Goal: Task Accomplishment & Management: Use online tool/utility

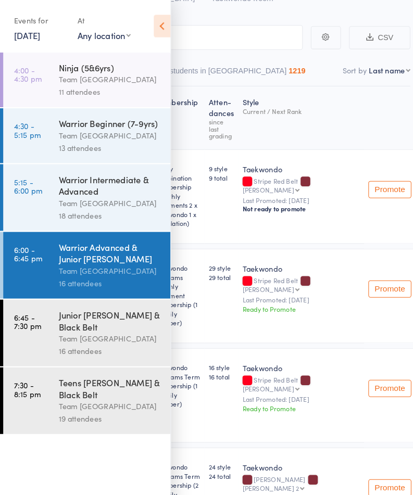
scroll to position [75, 0]
click at [74, 400] on div "Team [GEOGRAPHIC_DATA]" at bounding box center [106, 394] width 99 height 12
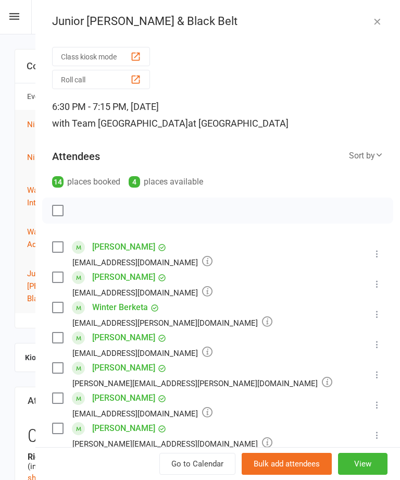
click at [73, 80] on button "Roll call" at bounding box center [101, 79] width 98 height 19
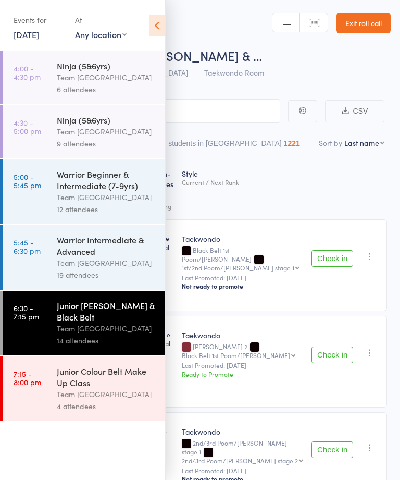
click at [119, 388] on div "Junior Colour Belt Make Up Class" at bounding box center [106, 376] width 99 height 23
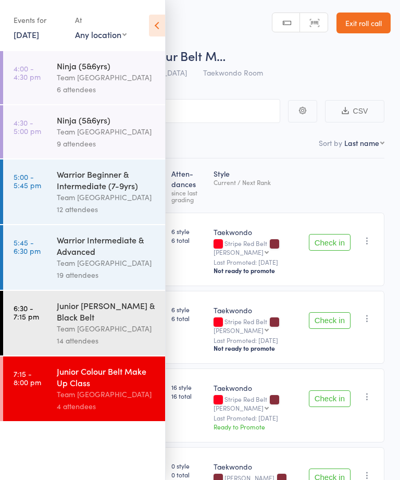
click at [150, 35] on icon at bounding box center [157, 26] width 16 height 22
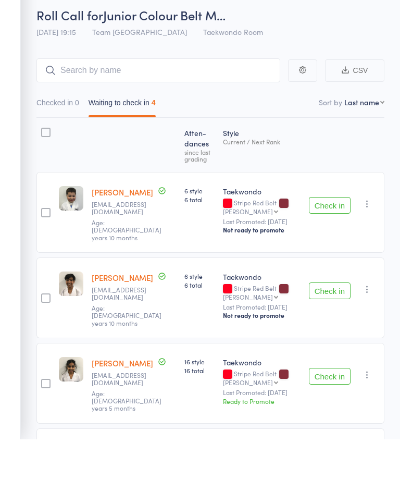
scroll to position [55, 0]
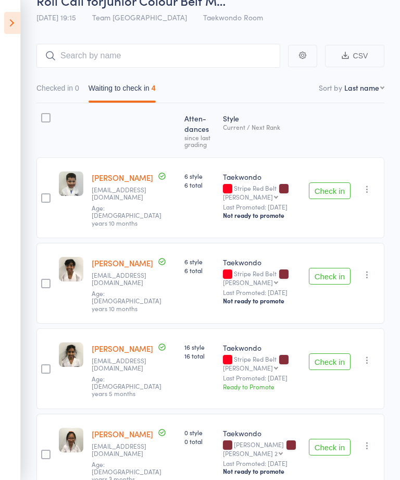
click at [2, 23] on aside "Events for 12 Sep, 2025 12 Sep, 2025 September 2025 Sun Mon Tue Wed Thu Fri Sat…" at bounding box center [10, 240] width 21 height 480
click at [6, 23] on icon at bounding box center [12, 23] width 16 height 22
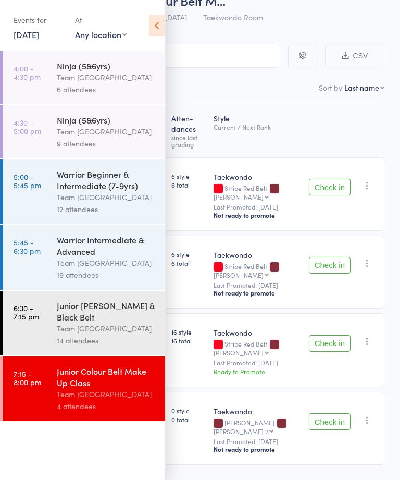
click at [53, 87] on link "4:00 - 4:30 pm Ninja (5&6yrs) Team Carlo Airport West 6 attendees" at bounding box center [84, 77] width 162 height 53
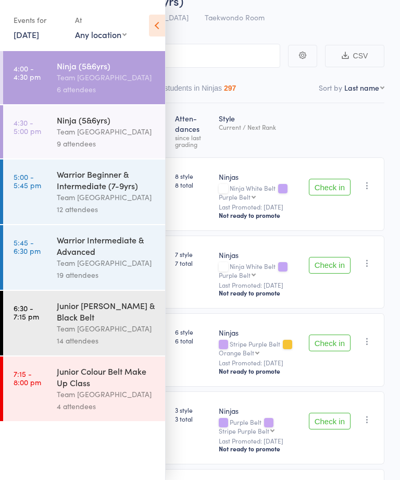
click at [160, 25] on icon at bounding box center [157, 26] width 16 height 22
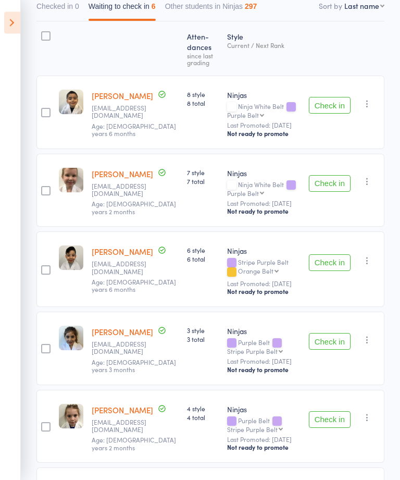
scroll to position [128, 0]
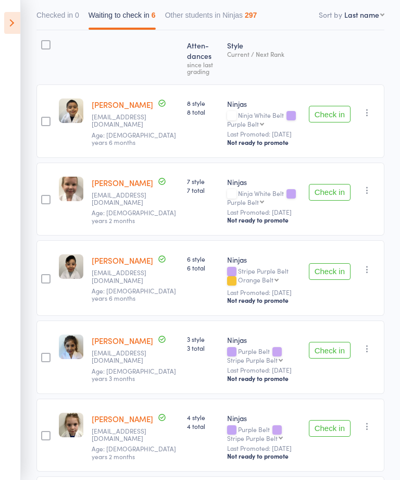
click at [19, 197] on aside "Events for 12 Sep, 2025 12 Sep, 2025 September 2025 Sun Mon Tue Wed Thu Fri Sat…" at bounding box center [10, 240] width 21 height 480
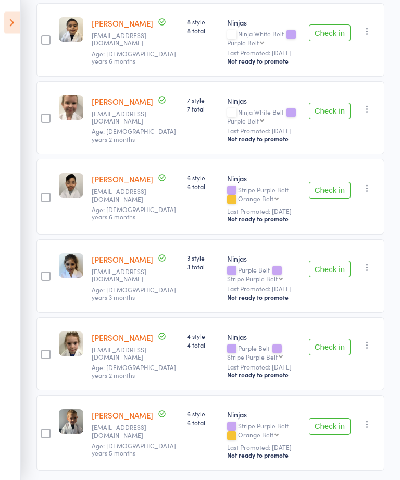
scroll to position [211, 0]
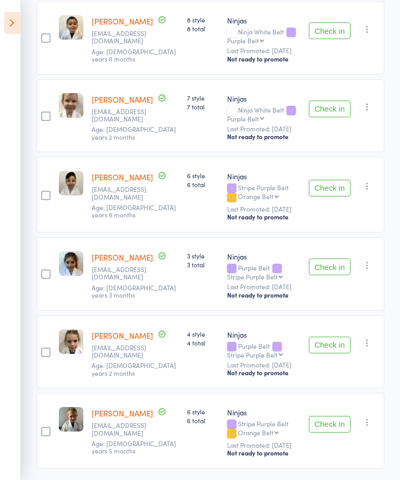
click at [322, 274] on button "Check in" at bounding box center [330, 266] width 42 height 17
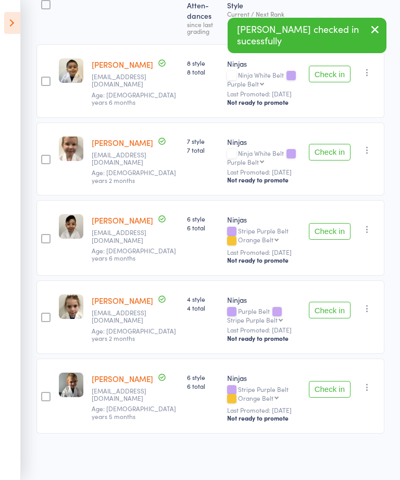
scroll to position [133, 0]
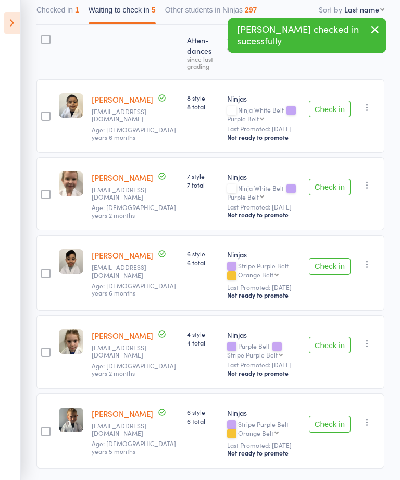
click at [321, 347] on button "Check in" at bounding box center [330, 344] width 42 height 17
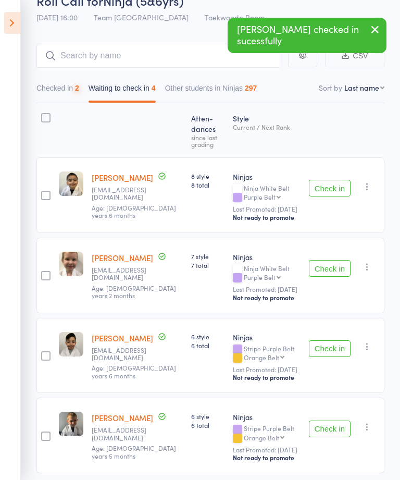
click at [329, 420] on button "Check in" at bounding box center [330, 428] width 42 height 17
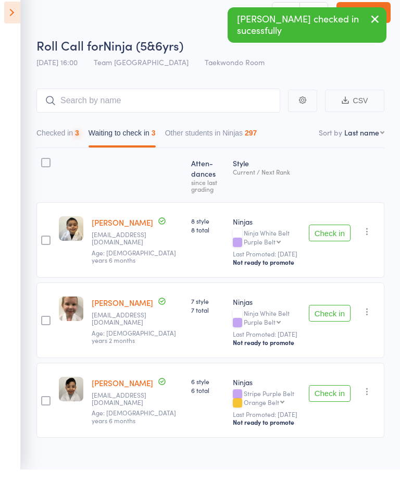
scroll to position [10, 0]
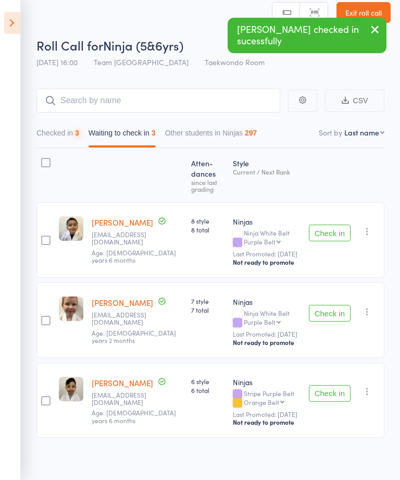
click at [78, 132] on div "3" at bounding box center [77, 133] width 4 height 8
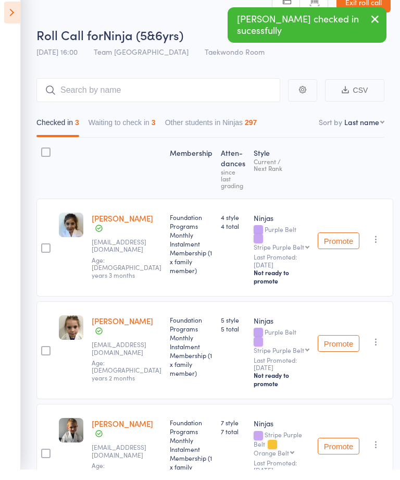
scroll to position [20, 0]
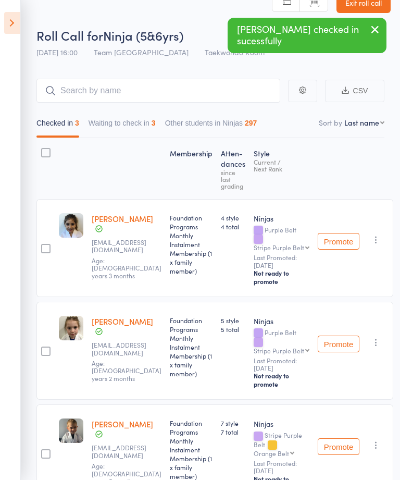
click at [380, 236] on button "button" at bounding box center [376, 239] width 12 height 12
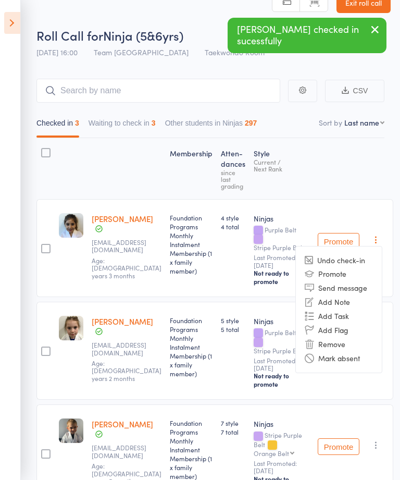
click at [349, 265] on li "Undo check-in" at bounding box center [339, 260] width 86 height 13
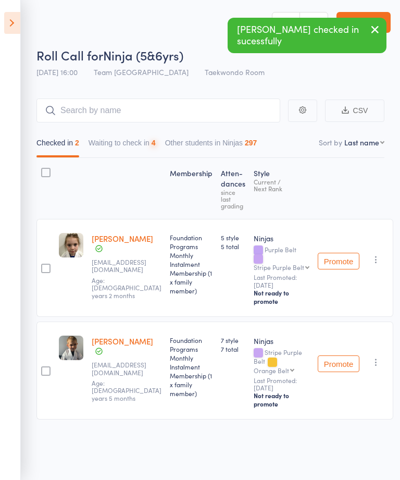
scroll to position [1, 0]
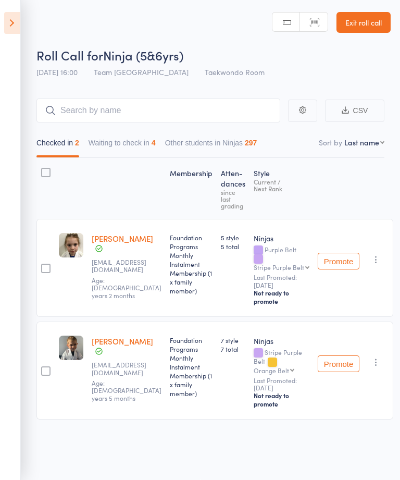
click at [11, 23] on icon at bounding box center [12, 23] width 16 height 22
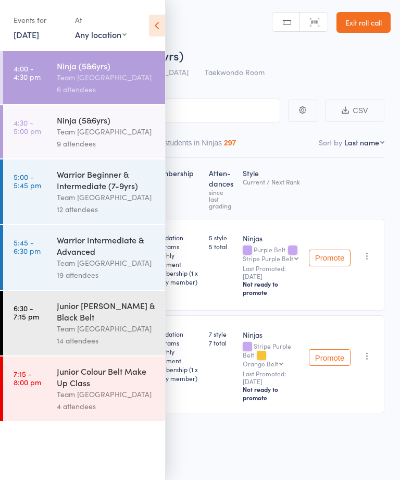
click at [56, 124] on link "4:30 - 5:00 pm Ninja (5&6yrs) Team Carlo Airport West 9 attendees" at bounding box center [84, 131] width 162 height 53
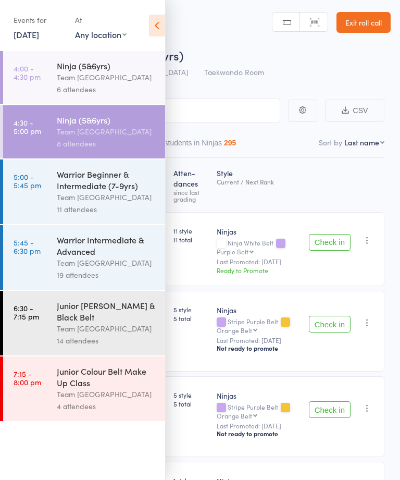
click at [149, 26] on icon at bounding box center [157, 26] width 16 height 22
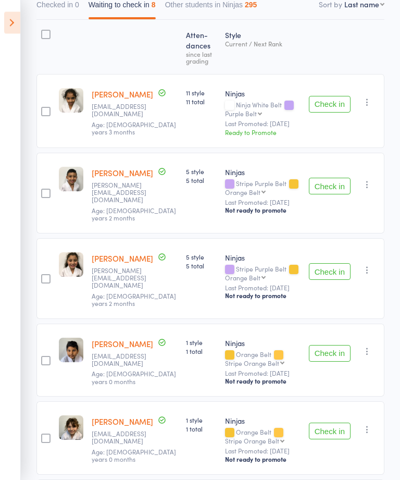
scroll to position [141, 0]
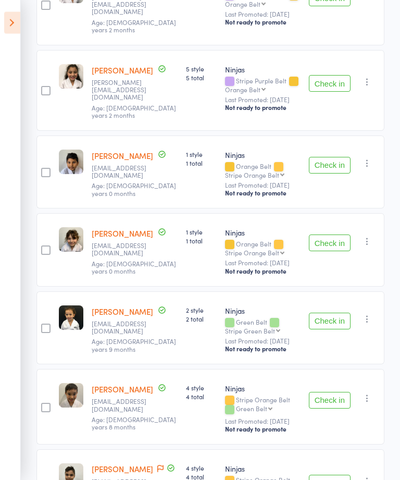
click at [337, 392] on button "Check in" at bounding box center [330, 400] width 42 height 17
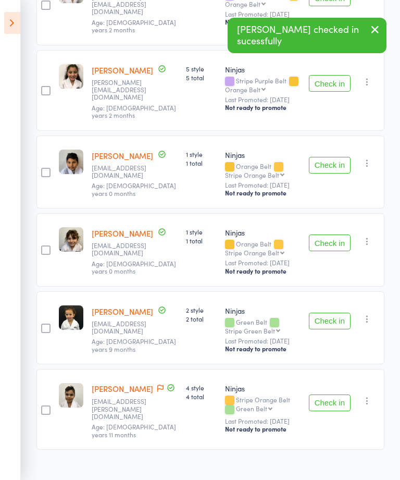
scroll to position [290, 0]
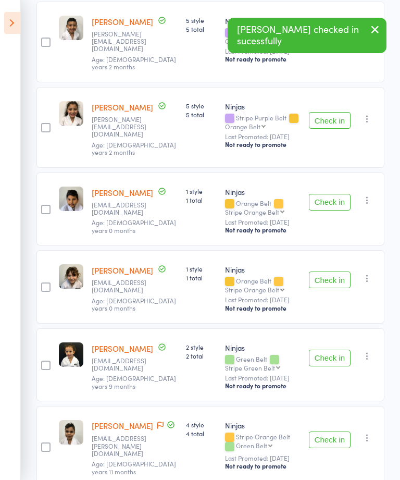
click at [338, 431] on button "Check in" at bounding box center [330, 439] width 42 height 17
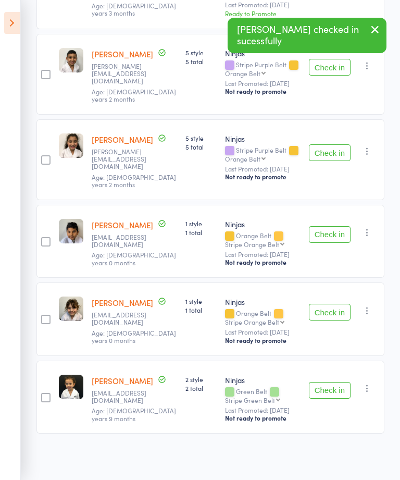
scroll to position [211, 0]
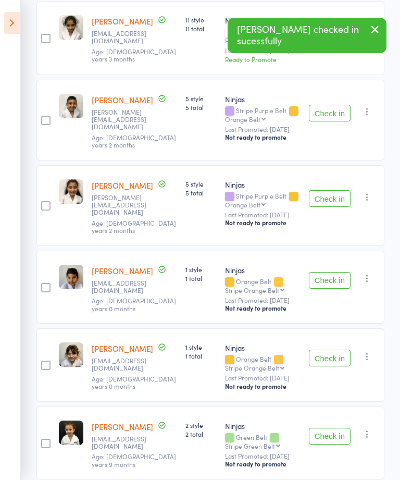
click at [335, 353] on button "Check in" at bounding box center [330, 357] width 42 height 17
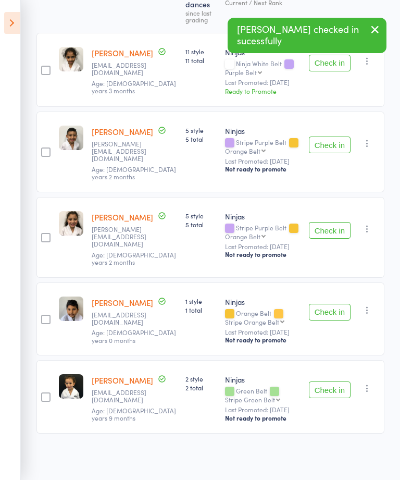
scroll to position [133, 0]
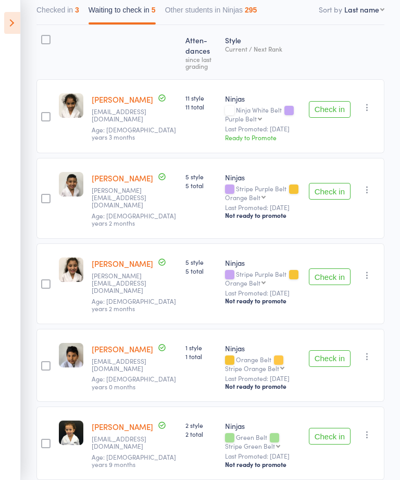
click at [331, 273] on button "Check in" at bounding box center [330, 276] width 42 height 17
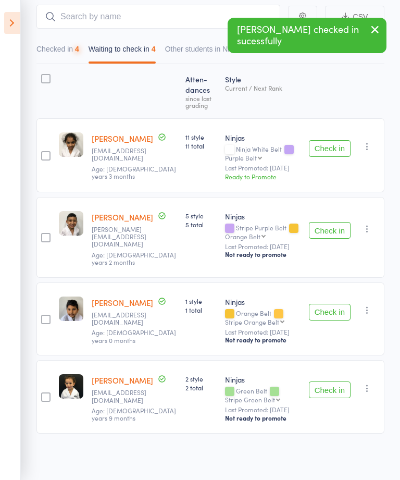
scroll to position [55, 0]
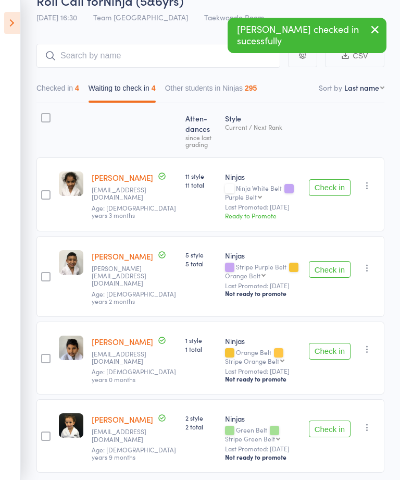
click at [333, 266] on button "Check in" at bounding box center [330, 269] width 42 height 17
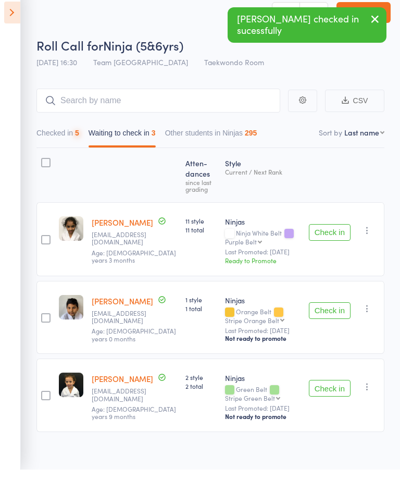
scroll to position [10, 0]
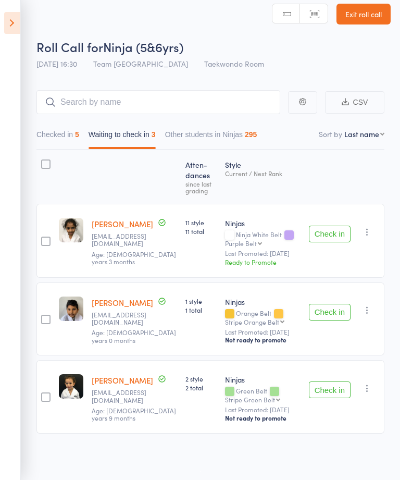
click at [52, 134] on button "Checked in 5" at bounding box center [57, 137] width 43 height 24
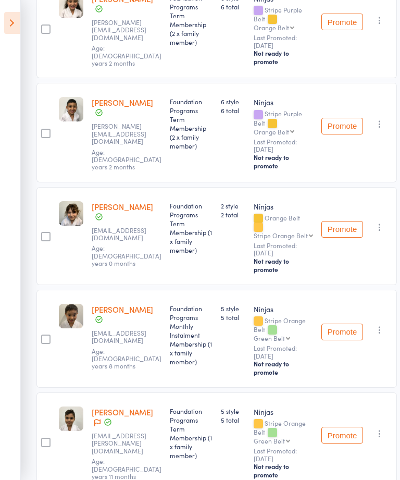
scroll to position [265, 0]
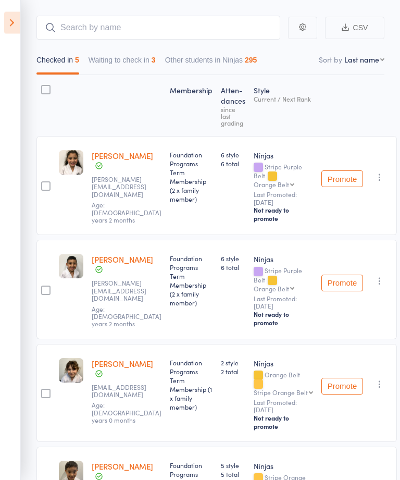
click at [140, 65] on button "Waiting to check in 3" at bounding box center [122, 63] width 67 height 24
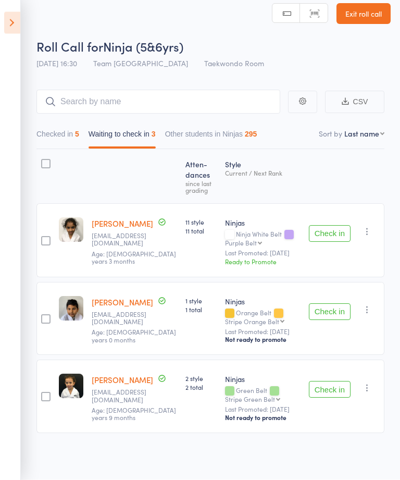
scroll to position [10, 0]
click at [16, 33] on icon at bounding box center [12, 23] width 16 height 22
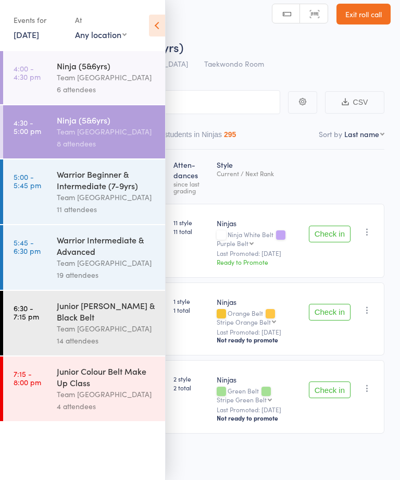
scroll to position [1, 0]
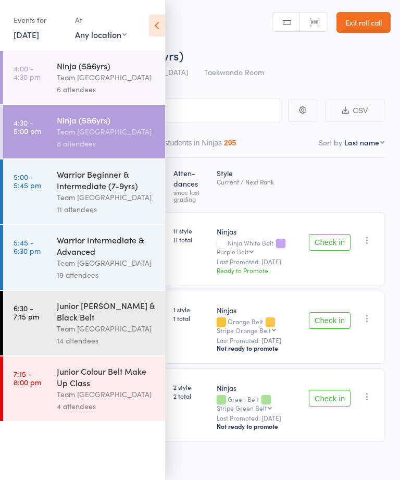
click at [92, 191] on div "Warrior Beginner & Intermediate (7-9yrs)" at bounding box center [106, 179] width 99 height 23
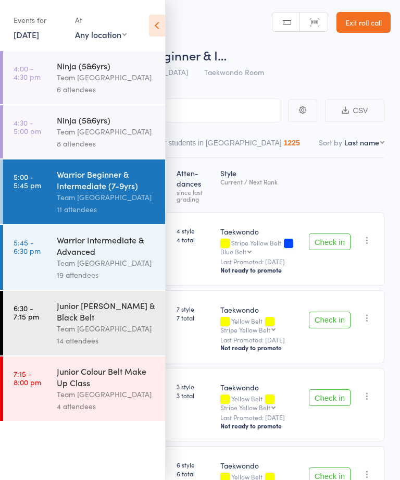
click at [153, 32] on icon at bounding box center [157, 26] width 16 height 22
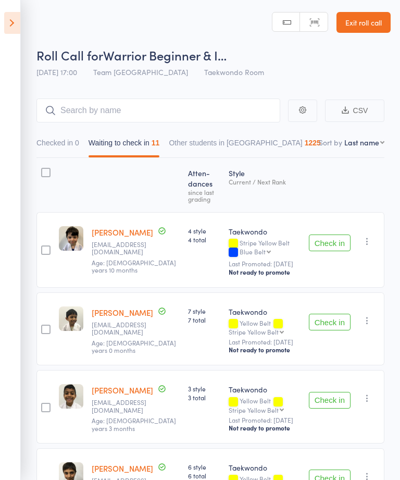
click at [145, 20] on header "Roll Call for Warrior Beginner & I… 12 Sep 17:00 Team Carlo Airport West Taekwo…" at bounding box center [200, 40] width 400 height 83
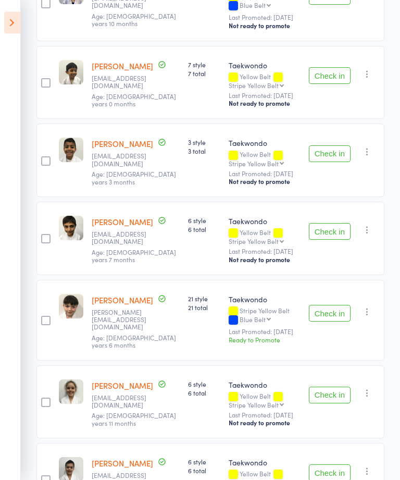
scroll to position [306, 0]
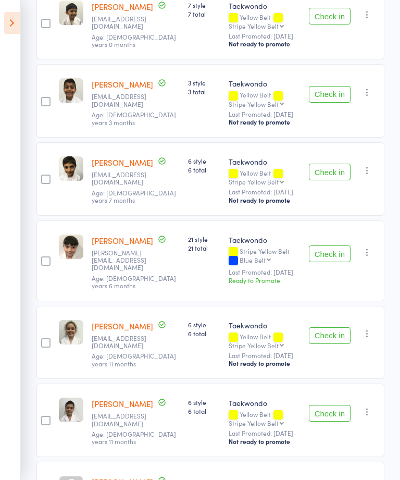
click at [329, 328] on button "Check in" at bounding box center [330, 335] width 42 height 17
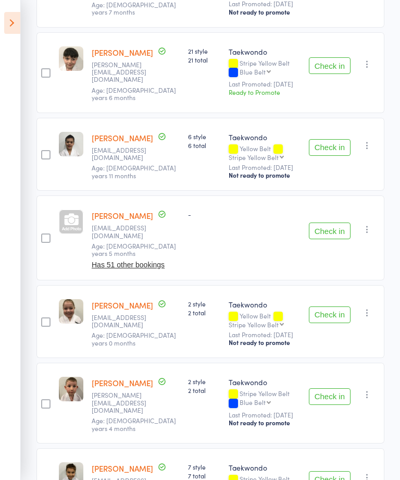
scroll to position [532, 0]
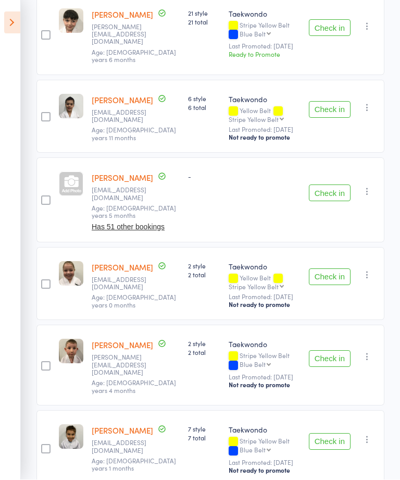
click at [326, 350] on button "Check in" at bounding box center [330, 358] width 42 height 17
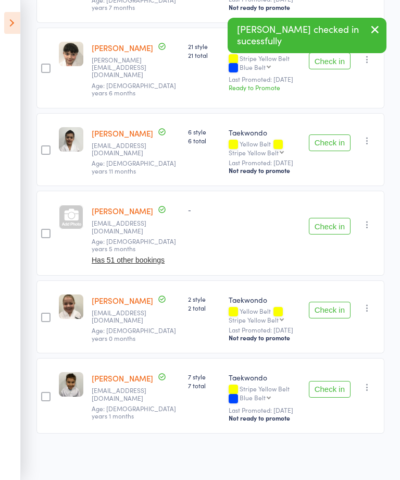
scroll to position [454, 0]
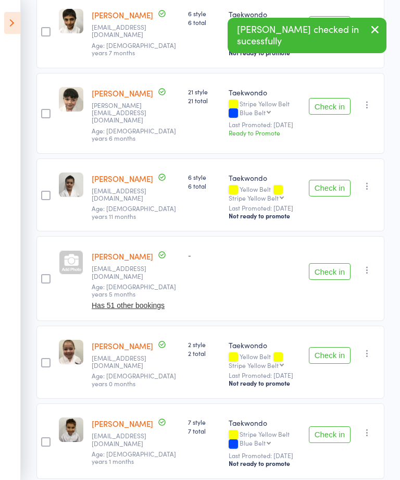
click at [323, 350] on button "Check in" at bounding box center [330, 355] width 42 height 17
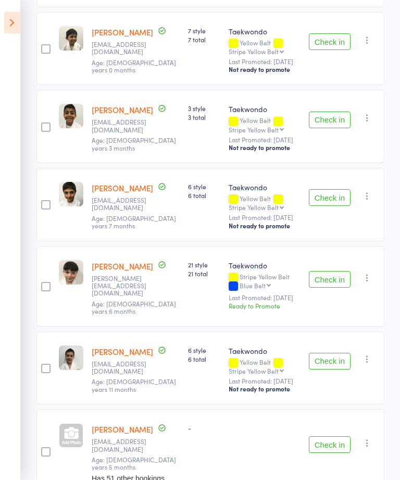
scroll to position [321, 0]
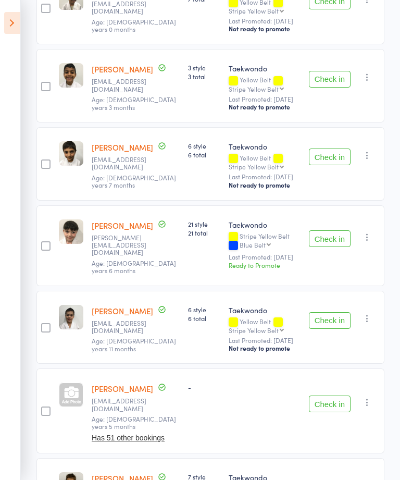
click at [327, 154] on button "Check in" at bounding box center [330, 156] width 42 height 17
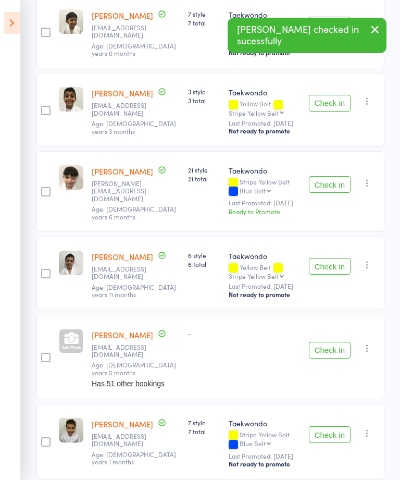
click at [335, 258] on button "Check in" at bounding box center [330, 266] width 42 height 17
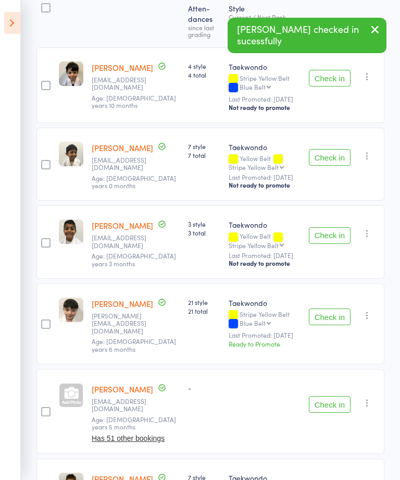
scroll to position [162, 0]
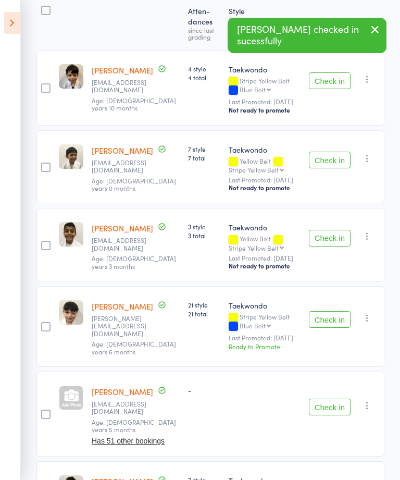
click at [333, 158] on button "Check in" at bounding box center [330, 160] width 42 height 17
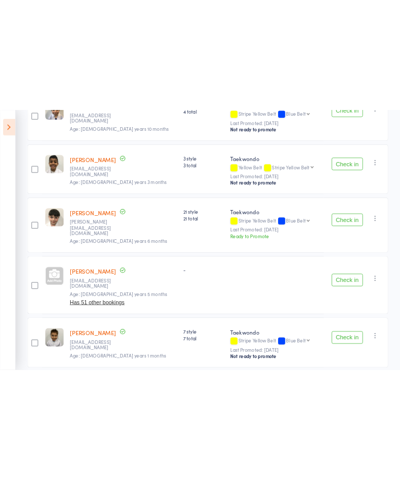
scroll to position [141, 0]
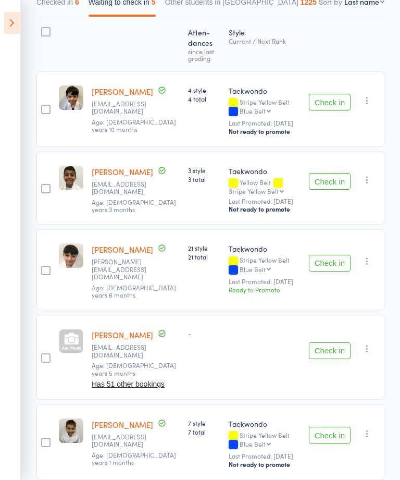
click at [329, 342] on button "Check in" at bounding box center [330, 350] width 42 height 17
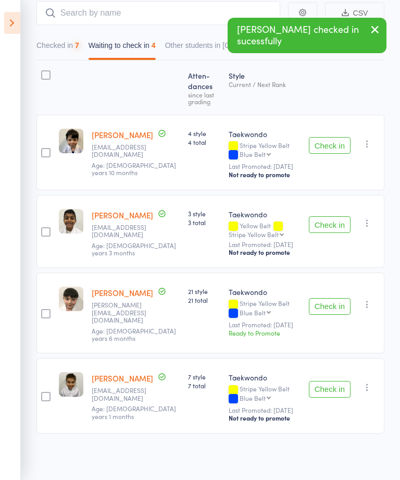
scroll to position [55, 0]
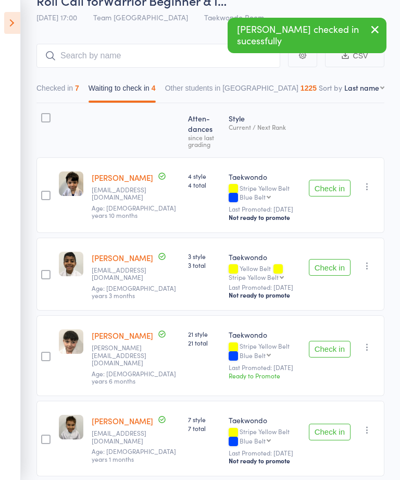
click at [324, 423] on button "Check in" at bounding box center [330, 431] width 42 height 17
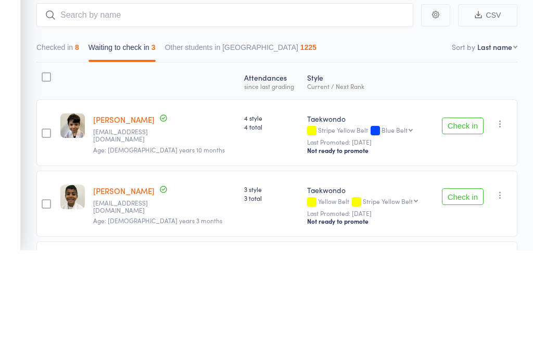
scroll to position [73, 0]
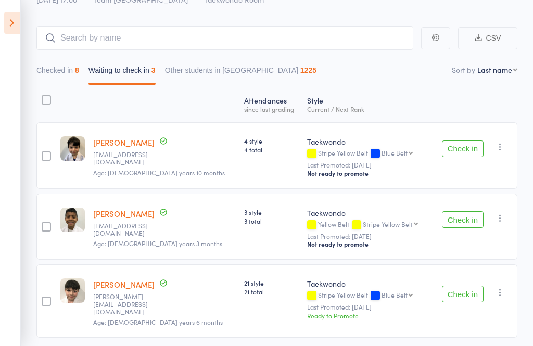
click at [399, 147] on button "Check in" at bounding box center [463, 149] width 42 height 17
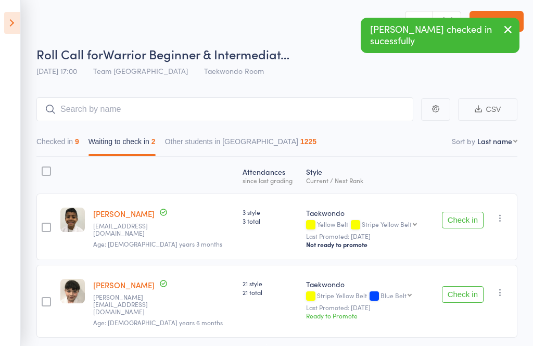
scroll to position [0, 0]
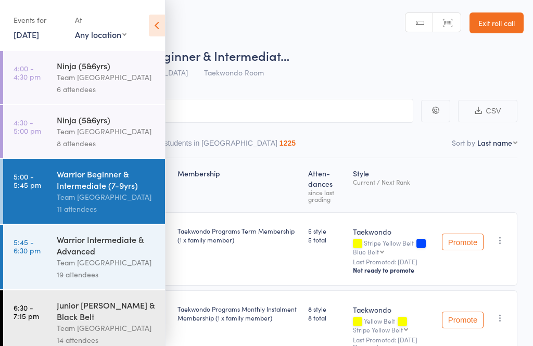
click at [94, 191] on div "Warrior Beginner & Intermediate (7-9yrs)" at bounding box center [106, 179] width 99 height 23
click at [150, 29] on icon at bounding box center [157, 26] width 16 height 22
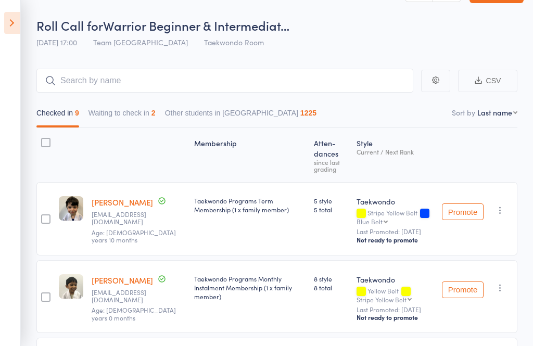
click at [137, 119] on button "Waiting to check in 2" at bounding box center [122, 116] width 67 height 24
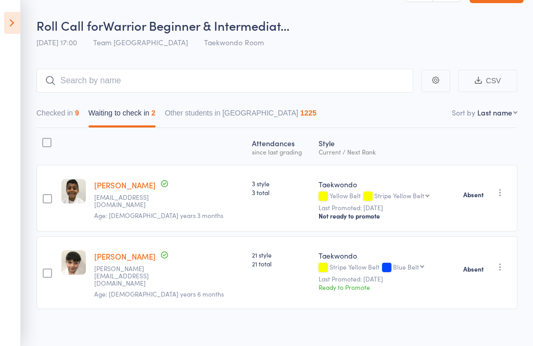
scroll to position [2, 0]
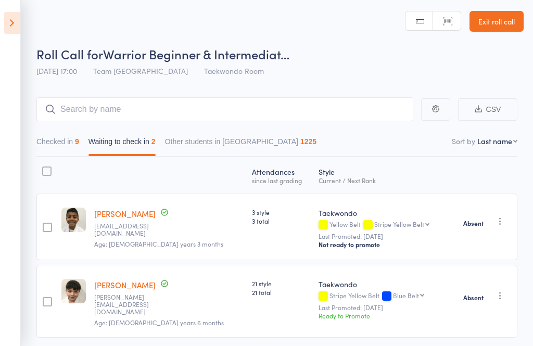
click at [5, 20] on icon at bounding box center [12, 23] width 16 height 22
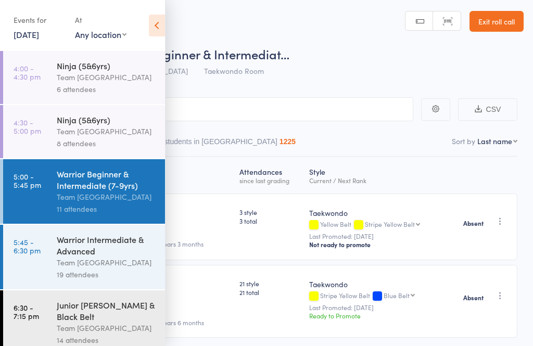
click at [110, 191] on div "Warrior Beginner & Intermediate (7-9yrs)" at bounding box center [106, 179] width 99 height 23
click at [158, 16] on icon at bounding box center [157, 26] width 16 height 22
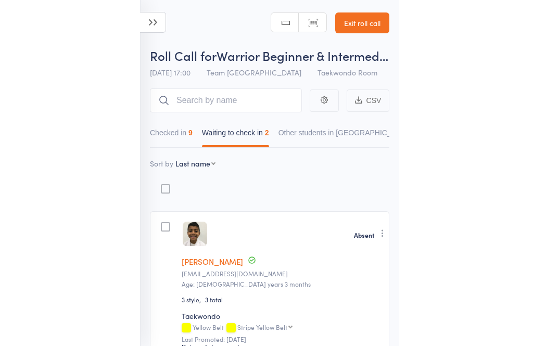
scroll to position [35, 0]
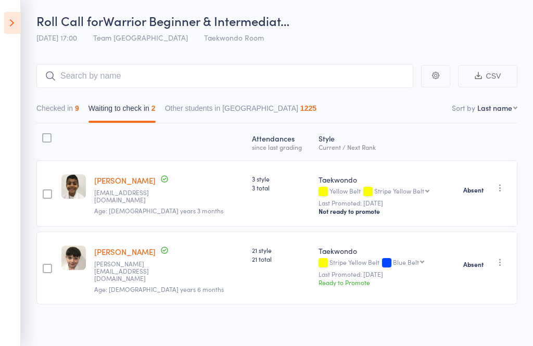
click at [19, 27] on icon at bounding box center [12, 23] width 16 height 22
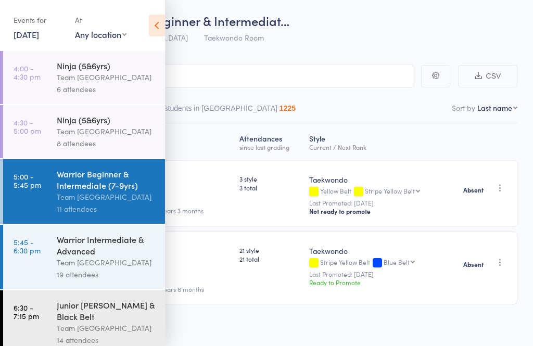
click at [89, 255] on div "Warrior Intermediate & Advanced" at bounding box center [106, 245] width 99 height 23
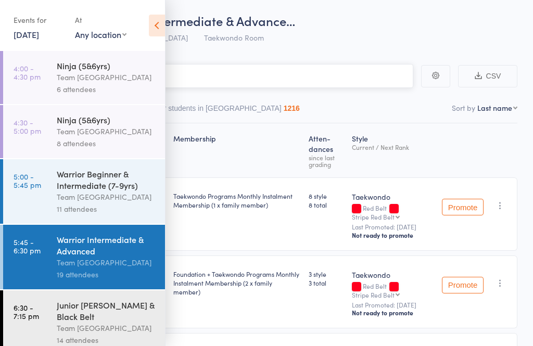
scroll to position [1, 0]
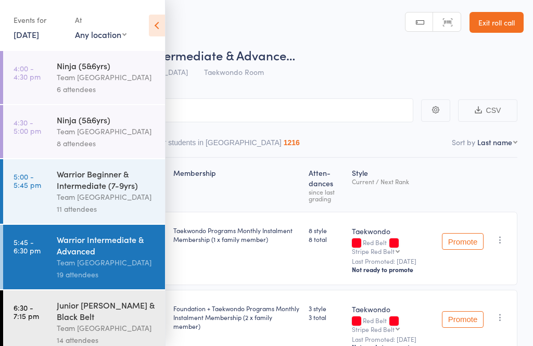
click at [109, 268] on div "Team [GEOGRAPHIC_DATA]" at bounding box center [106, 263] width 99 height 12
click at [158, 33] on icon at bounding box center [157, 26] width 16 height 22
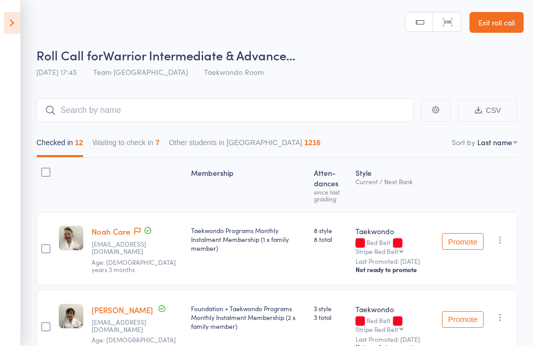
click at [142, 154] on button "Waiting to check in 7" at bounding box center [126, 145] width 67 height 24
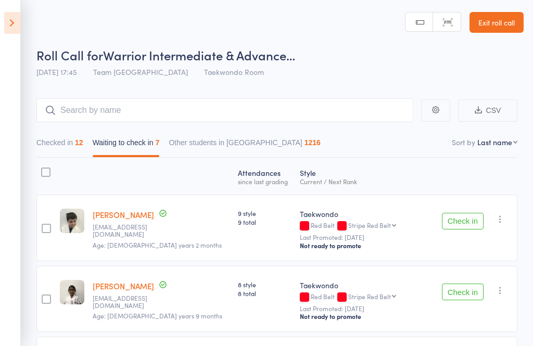
click at [465, 230] on button "Check in" at bounding box center [463, 221] width 42 height 17
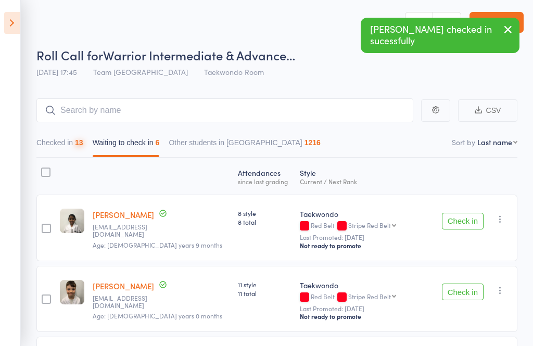
click at [460, 229] on button "Check in" at bounding box center [463, 221] width 42 height 17
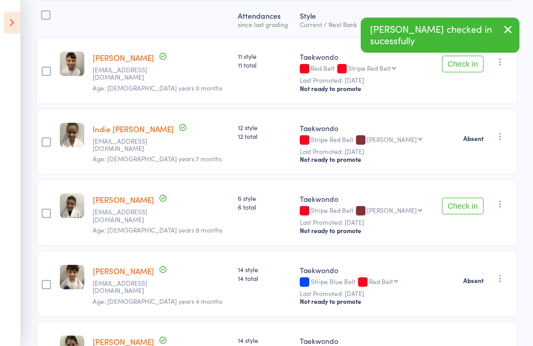
click at [506, 210] on icon "button" at bounding box center [500, 204] width 10 height 10
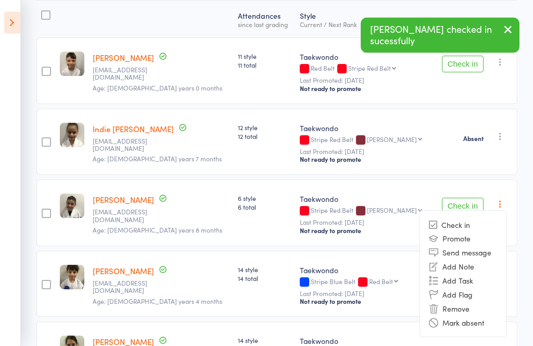
scroll to position [158, 0]
click at [490, 323] on li "Mark absent" at bounding box center [463, 323] width 86 height 14
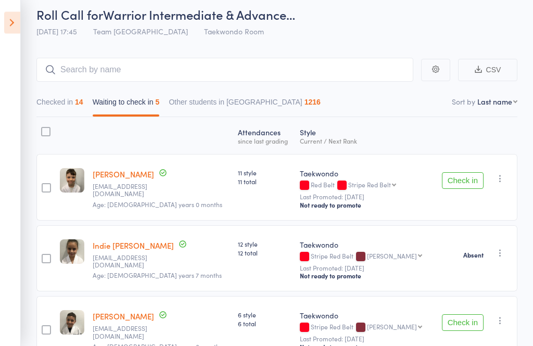
click at [506, 183] on icon "button" at bounding box center [500, 179] width 10 height 10
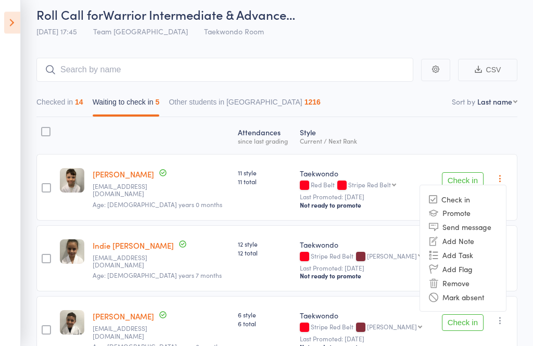
scroll to position [41, 0]
click at [492, 297] on li "Mark absent" at bounding box center [463, 297] width 86 height 14
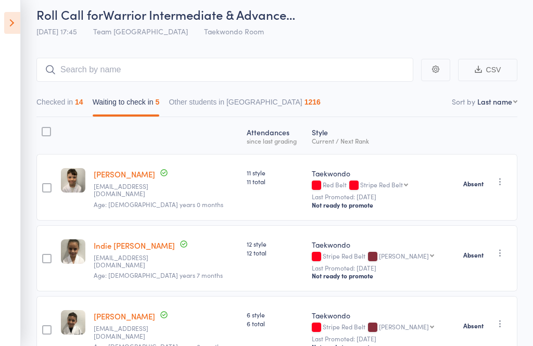
click at [64, 101] on button "Checked in 14" at bounding box center [59, 105] width 47 height 24
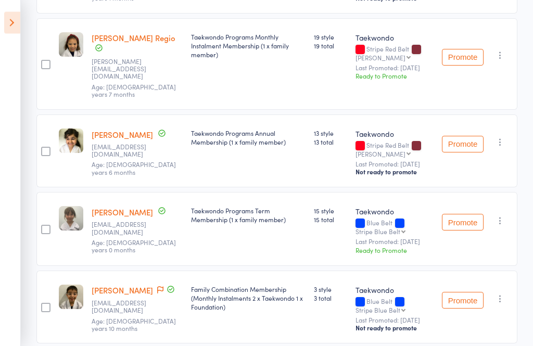
scroll to position [955, 0]
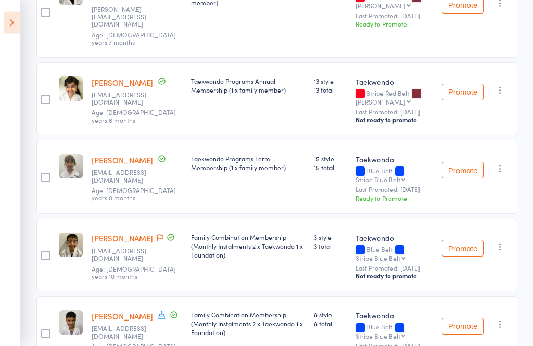
click at [468, 179] on button "Promote" at bounding box center [463, 170] width 42 height 17
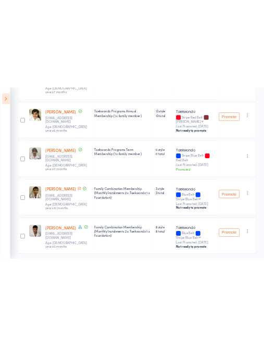
scroll to position [2446, 0]
